Goal: Task Accomplishment & Management: Manage account settings

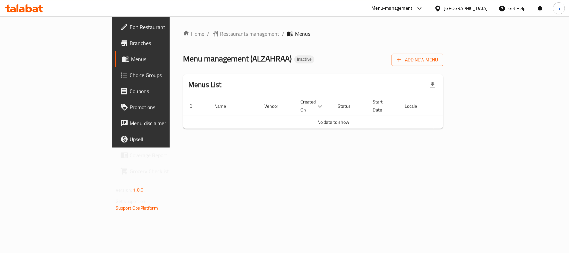
click at [438, 57] on span "Add New Menu" at bounding box center [417, 60] width 41 height 8
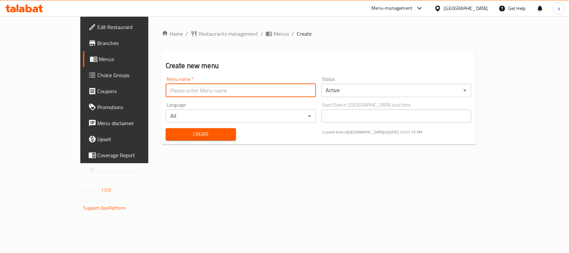
click at [166, 91] on input "text" at bounding box center [241, 90] width 150 height 13
type input "[DATE]"
click at [181, 133] on span "Create" at bounding box center [201, 134] width 60 height 8
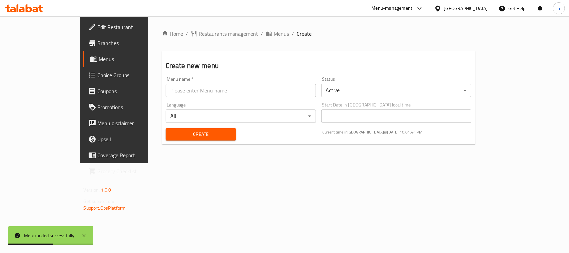
click at [99, 58] on span "Menus" at bounding box center [134, 59] width 71 height 8
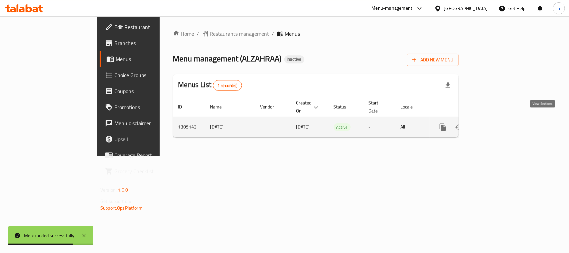
click at [494, 124] on icon "enhanced table" at bounding box center [491, 127] width 6 height 6
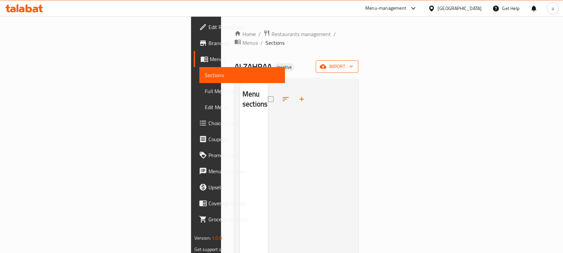
click at [353, 62] on span "import" at bounding box center [337, 66] width 32 height 8
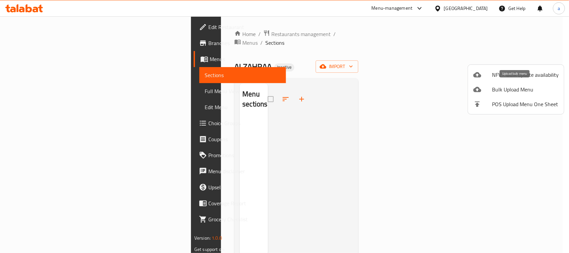
click at [518, 86] on span "Bulk Upload Menu" at bounding box center [525, 89] width 67 height 8
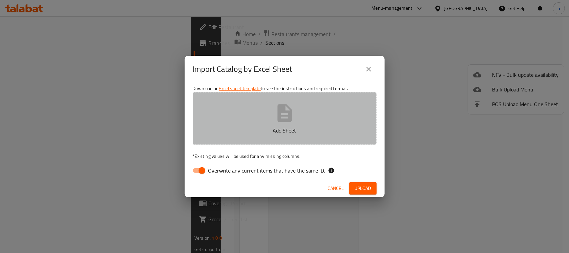
click at [280, 115] on icon "button" at bounding box center [284, 113] width 14 height 18
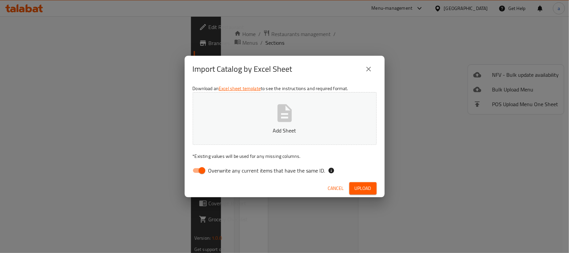
click at [281, 122] on icon "button" at bounding box center [284, 112] width 21 height 21
click at [203, 170] on input "Overwrite any current items that have the same ID." at bounding box center [202, 170] width 38 height 13
checkbox input "false"
click at [364, 188] on span "Upload" at bounding box center [363, 188] width 17 height 8
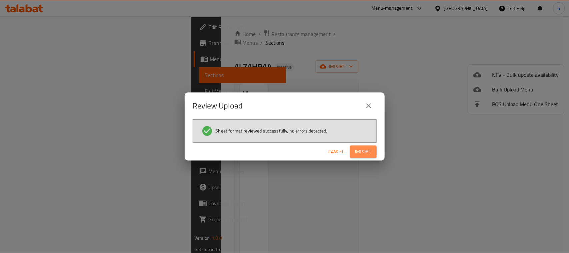
click at [362, 152] on span "Import" at bounding box center [363, 151] width 16 height 8
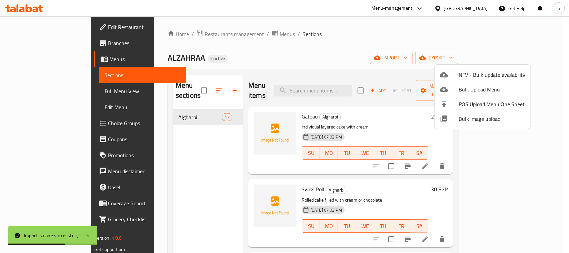
click at [329, 34] on div at bounding box center [284, 126] width 569 height 253
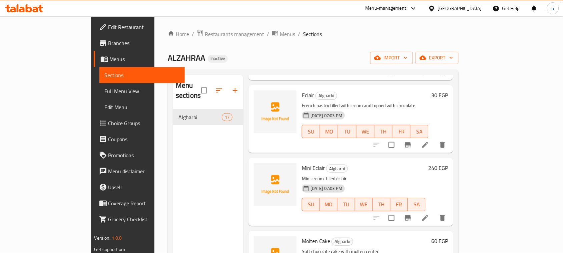
scroll to position [625, 0]
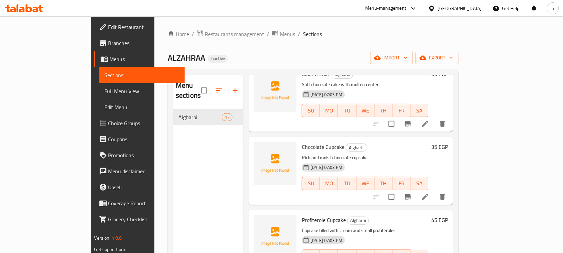
click at [403, 142] on h6 "Chocolate Cupcake Algharbi" at bounding box center [365, 146] width 127 height 9
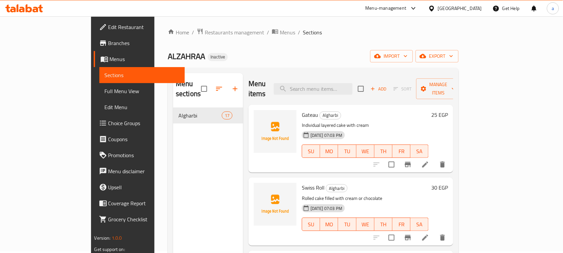
scroll to position [0, 0]
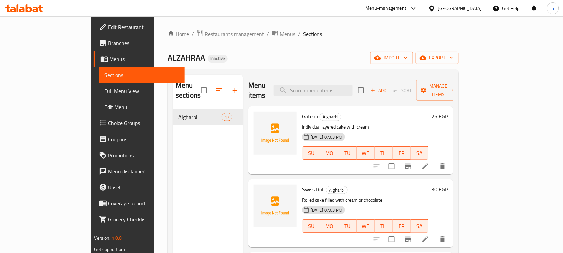
click at [105, 91] on span "Full Menu View" at bounding box center [142, 91] width 75 height 8
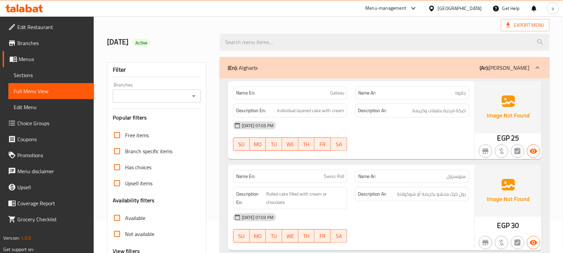
scroll to position [83, 0]
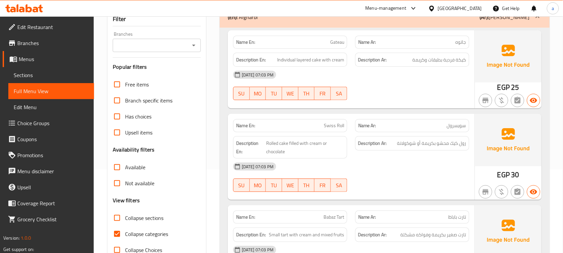
click at [118, 234] on input "Collapse categories" at bounding box center [117, 234] width 16 height 16
checkbox input "false"
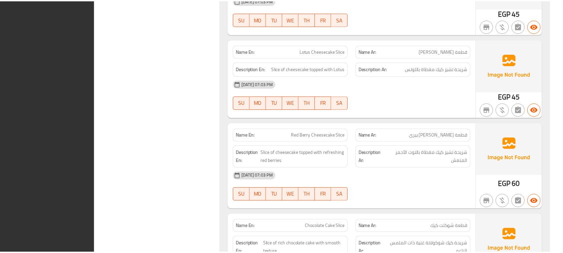
scroll to position [1375, 0]
